Goal: Information Seeking & Learning: Learn about a topic

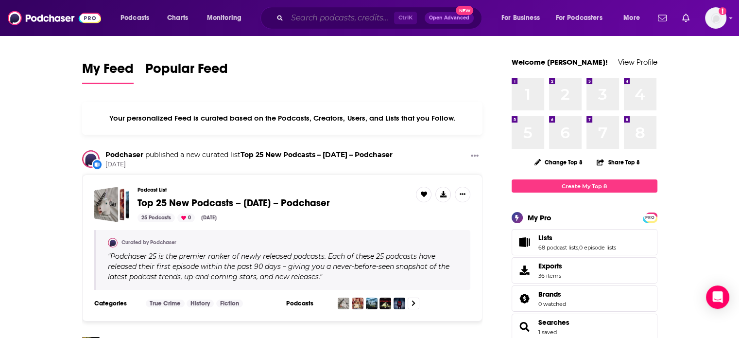
click at [308, 25] on input "Search podcasts, credits, & more..." at bounding box center [340, 18] width 107 height 16
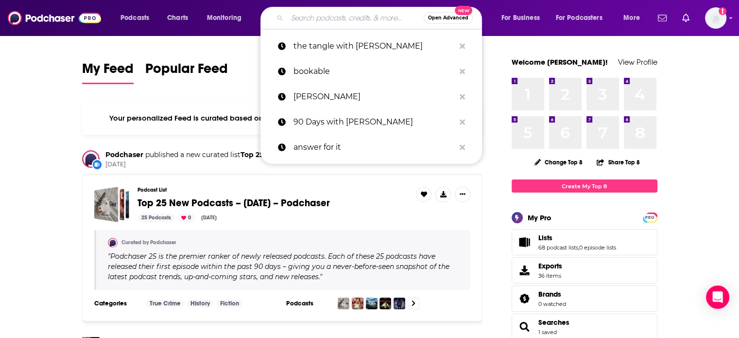
paste input "Thirty Minute Mentors"
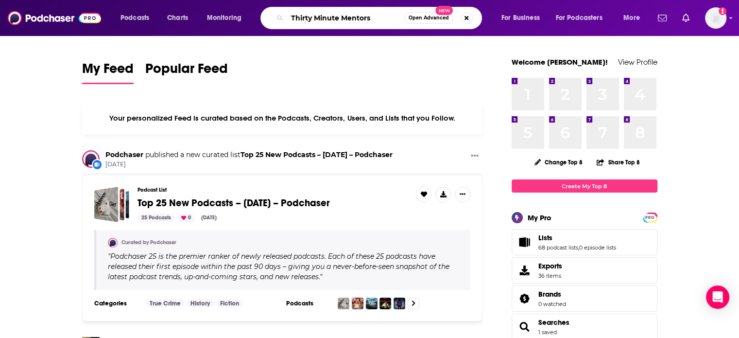
type input "Thirty Minute Mentors"
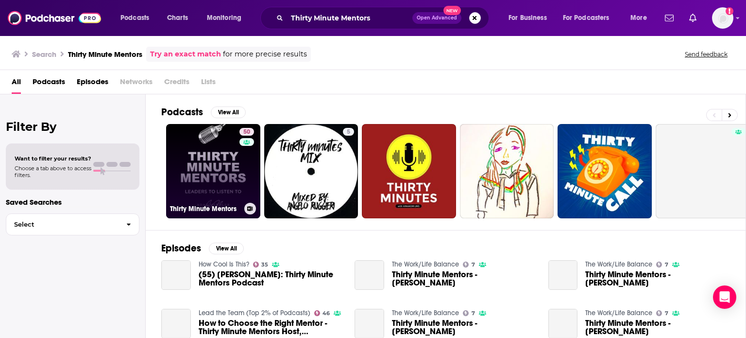
click at [219, 160] on link "50 Thirty Minute Mentors" at bounding box center [213, 171] width 94 height 94
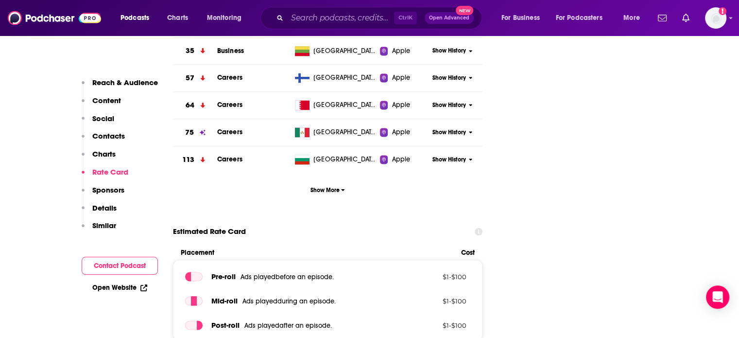
scroll to position [1166, 0]
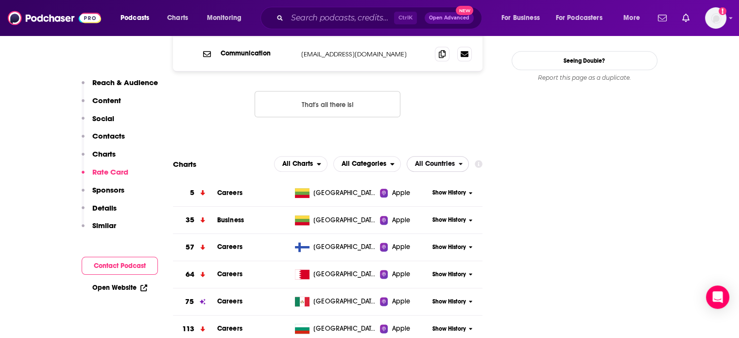
click at [440, 155] on span "All Countries" at bounding box center [432, 163] width 51 height 17
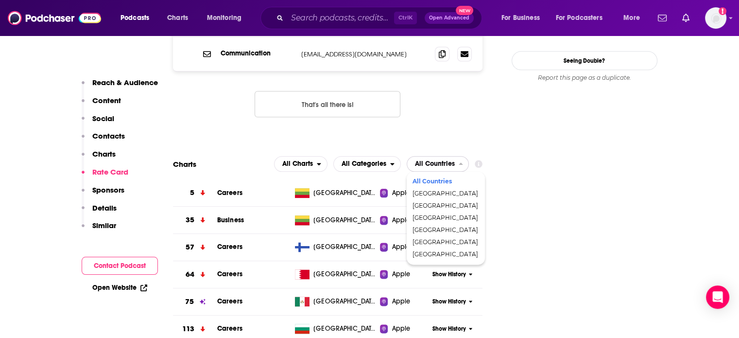
click at [420, 160] on span "All Countries" at bounding box center [435, 163] width 40 height 7
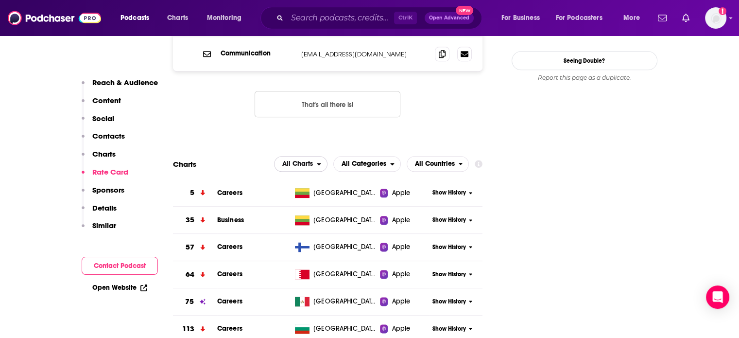
click at [324, 160] on div "open menu" at bounding box center [322, 163] width 10 height 7
click at [317, 190] on span "Apple Charts" at bounding box center [300, 193] width 41 height 6
click at [388, 155] on span "All Categories" at bounding box center [362, 163] width 56 height 17
click at [431, 160] on span "All Countries" at bounding box center [435, 163] width 40 height 7
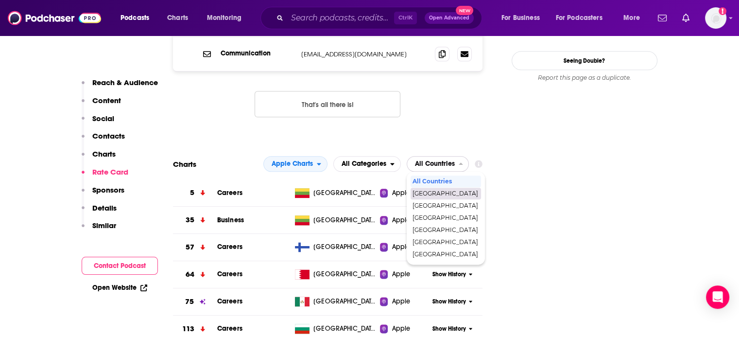
scroll to position [1214, 0]
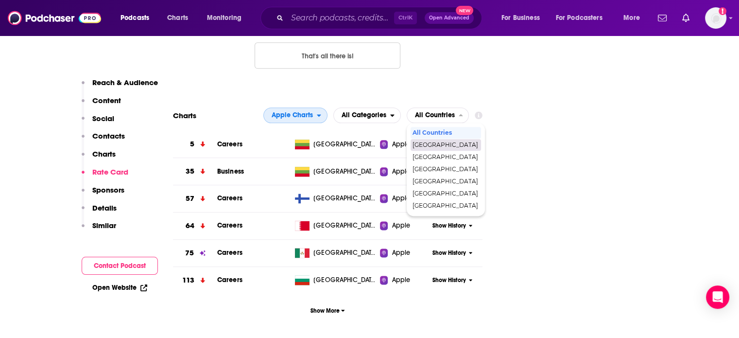
click at [319, 107] on button "Apple Charts" at bounding box center [295, 115] width 64 height 16
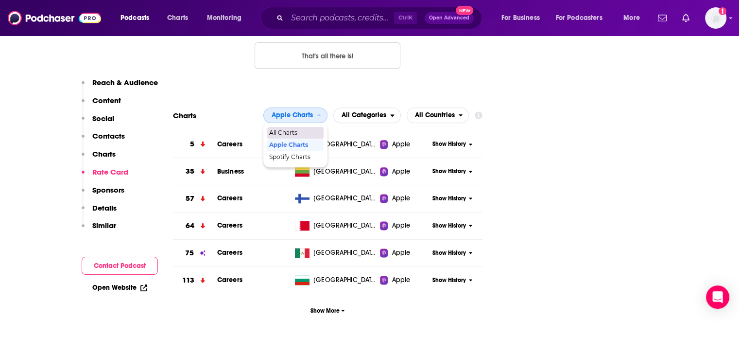
click at [293, 130] on span "All Charts" at bounding box center [294, 133] width 51 height 6
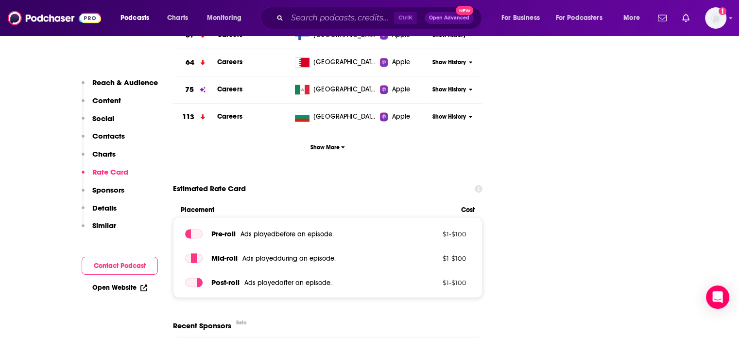
scroll to position [1409, 0]
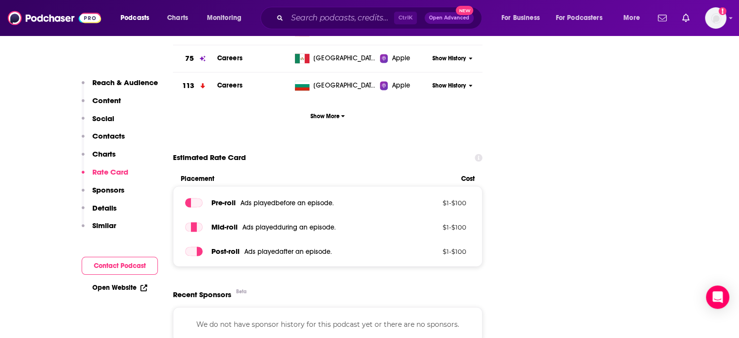
click at [109, 285] on link "Open Website" at bounding box center [119, 287] width 55 height 8
